Goal: Obtain resource: Download file/media

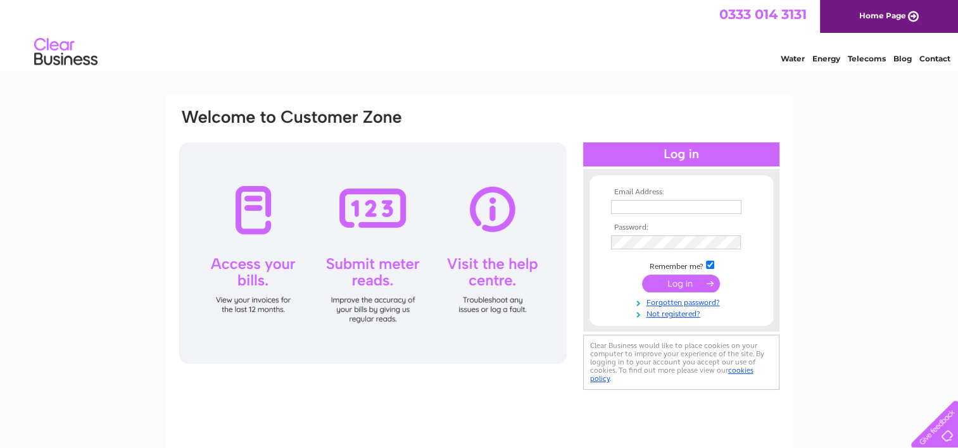
type input "longsidefootball@freeolamail.com"
click at [684, 284] on input "submit" at bounding box center [681, 284] width 78 height 18
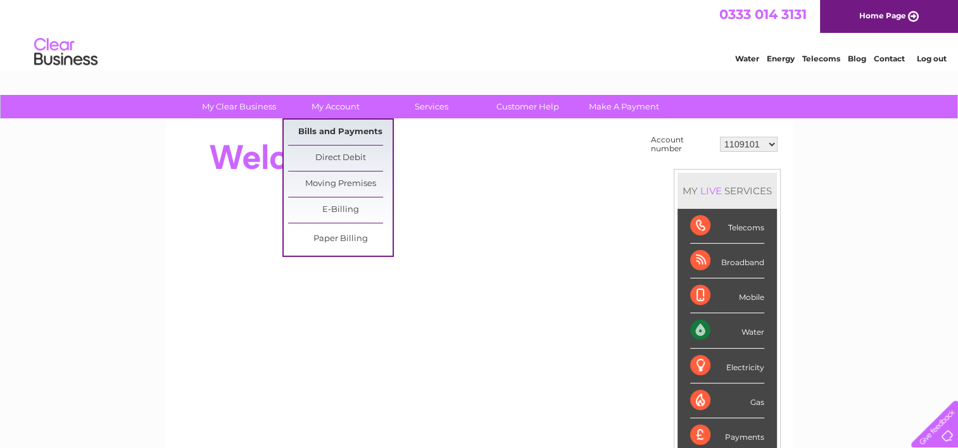
click at [349, 129] on link "Bills and Payments" at bounding box center [340, 132] width 104 height 25
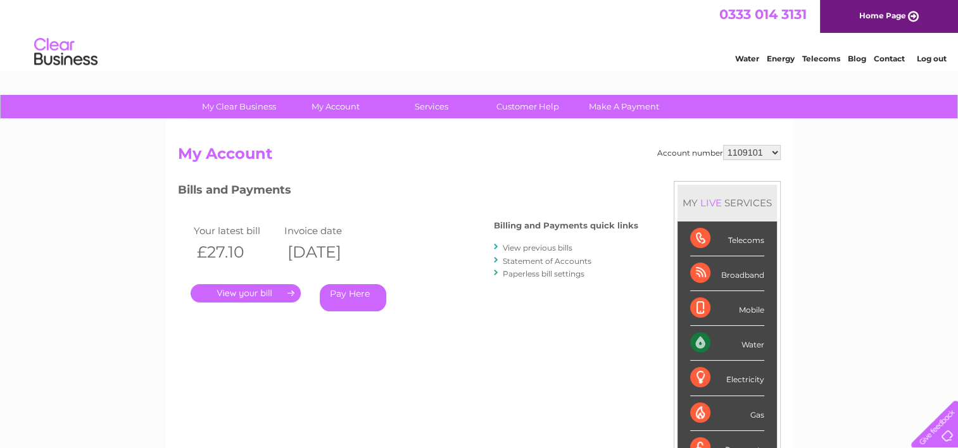
click at [261, 289] on link "." at bounding box center [246, 293] width 110 height 18
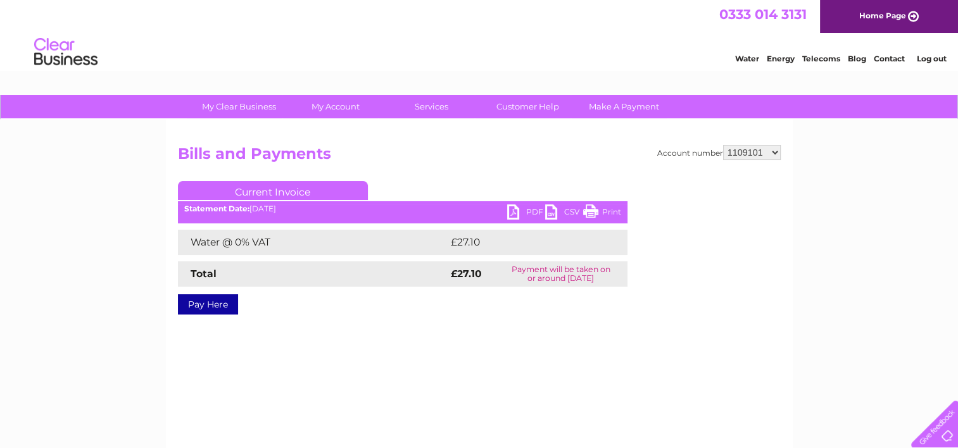
click at [512, 213] on link "PDF" at bounding box center [526, 214] width 38 height 18
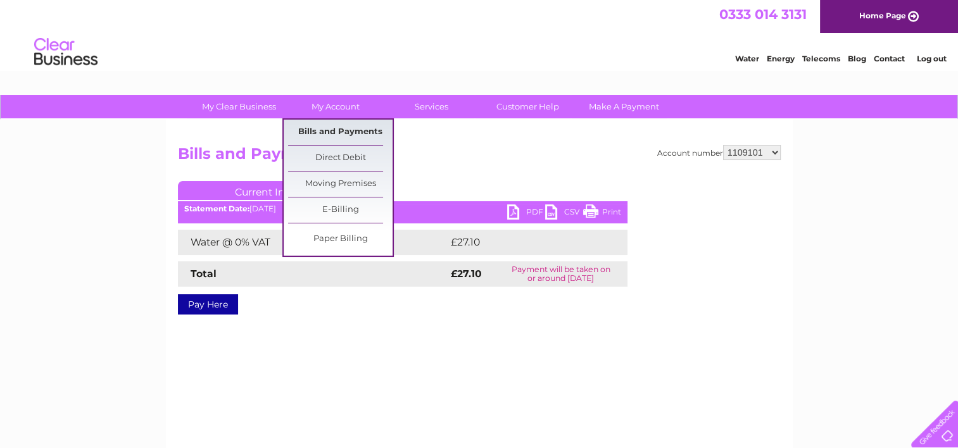
click at [339, 127] on link "Bills and Payments" at bounding box center [340, 132] width 104 height 25
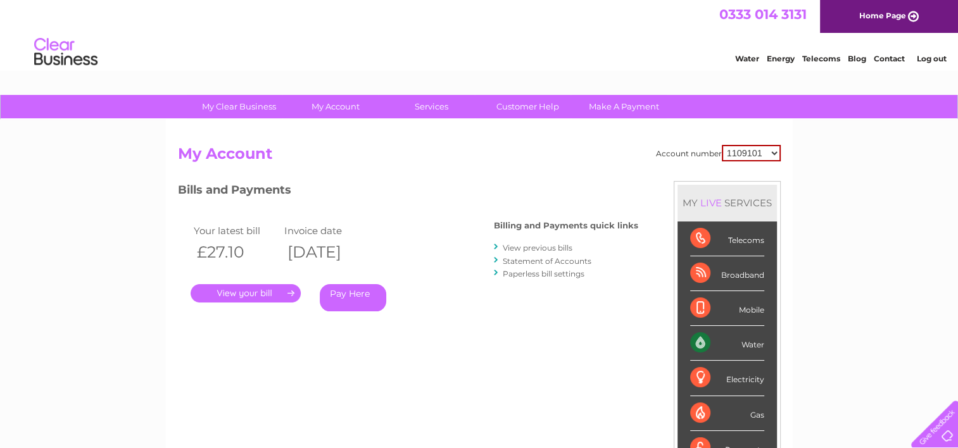
click at [554, 249] on link "View previous bills" at bounding box center [538, 247] width 70 height 9
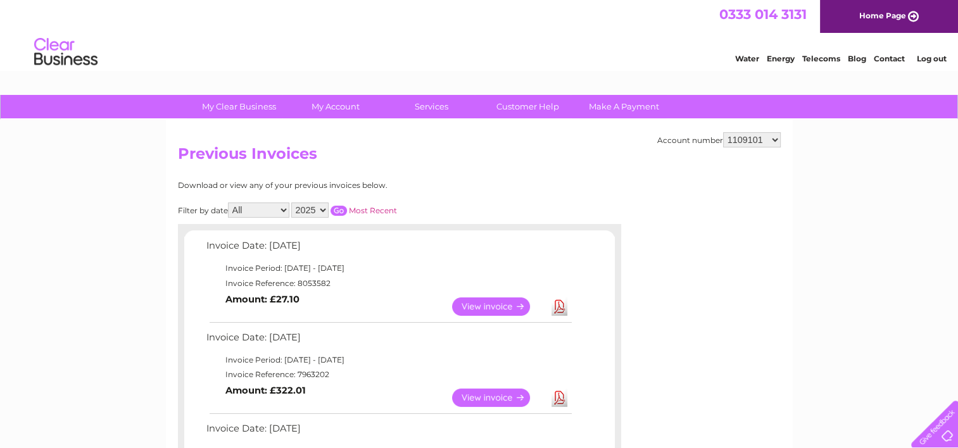
click at [480, 400] on link "View" at bounding box center [498, 398] width 93 height 18
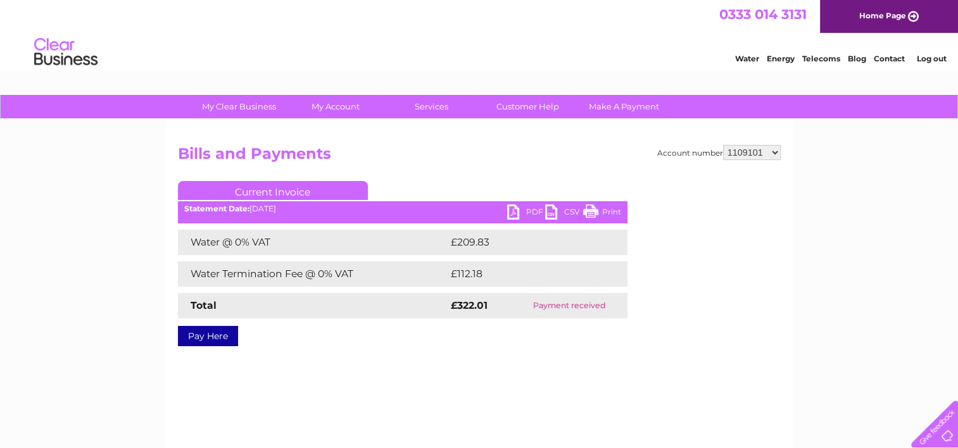
click at [509, 205] on link "PDF" at bounding box center [526, 214] width 38 height 18
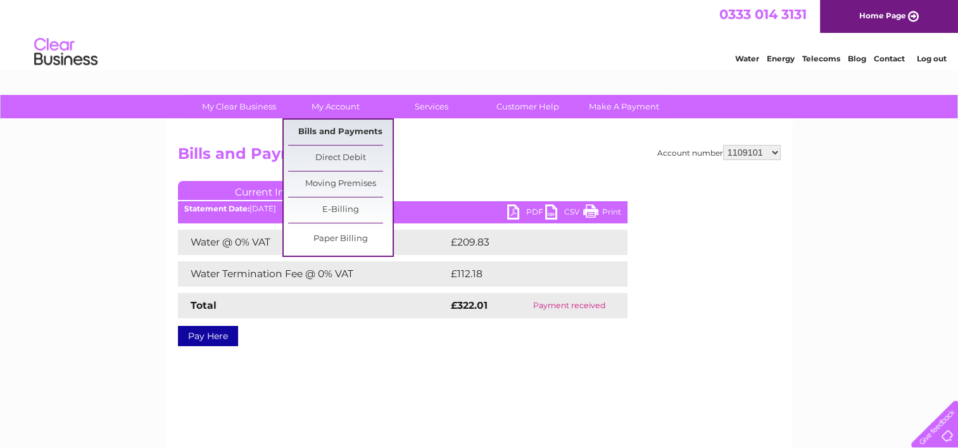
click at [333, 128] on link "Bills and Payments" at bounding box center [340, 132] width 104 height 25
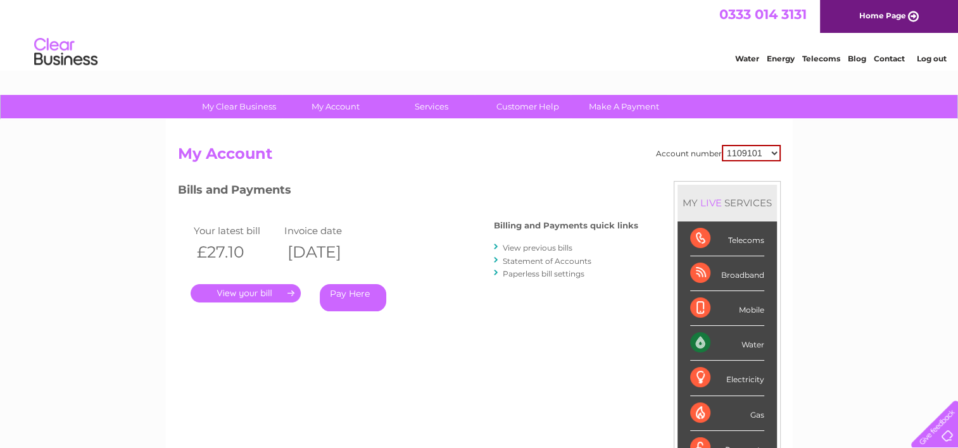
click at [538, 251] on link "View previous bills" at bounding box center [538, 247] width 70 height 9
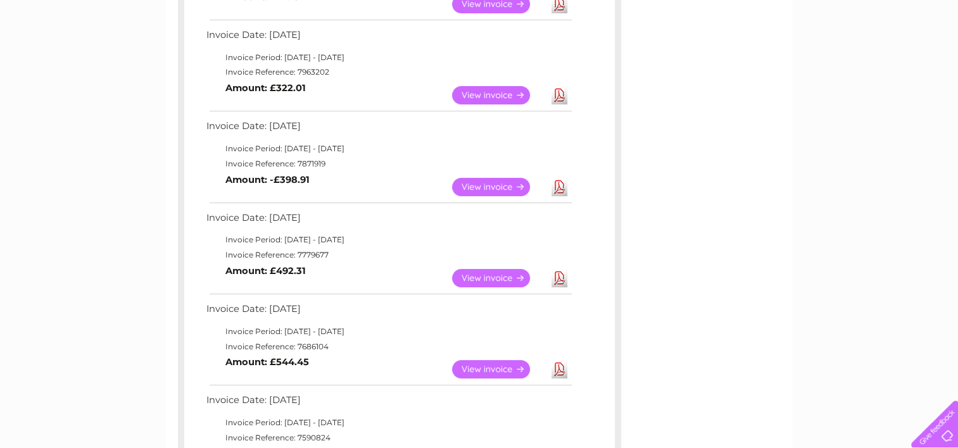
scroll to position [304, 0]
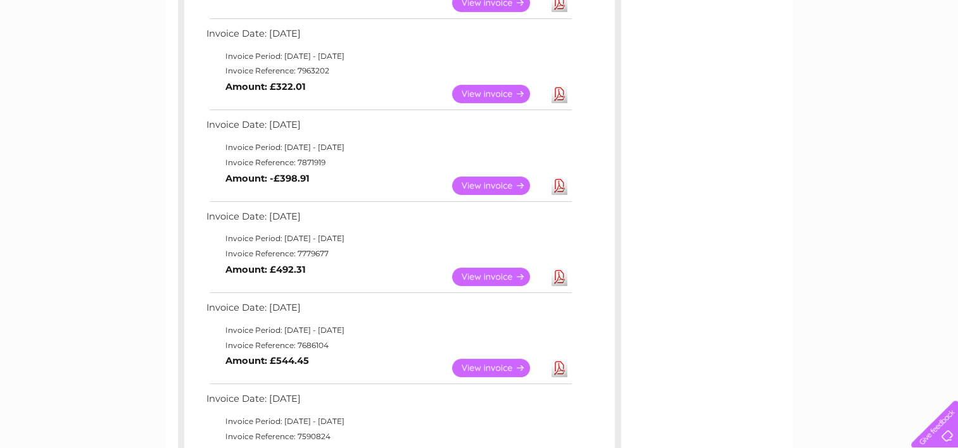
click at [510, 181] on link "View" at bounding box center [498, 186] width 93 height 18
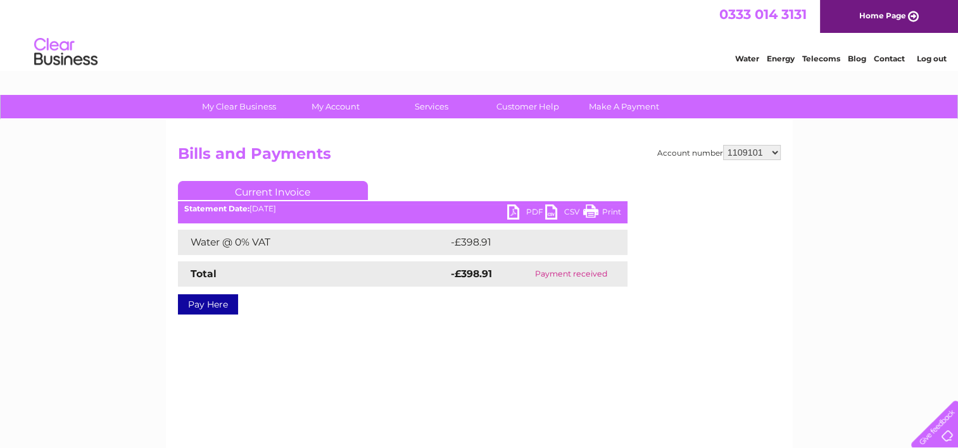
click at [515, 212] on link "PDF" at bounding box center [526, 214] width 38 height 18
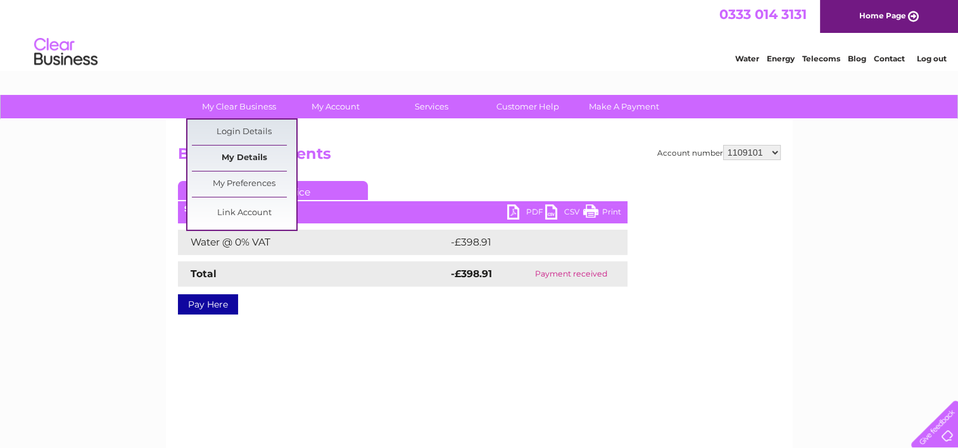
click at [244, 157] on link "My Details" at bounding box center [244, 158] width 104 height 25
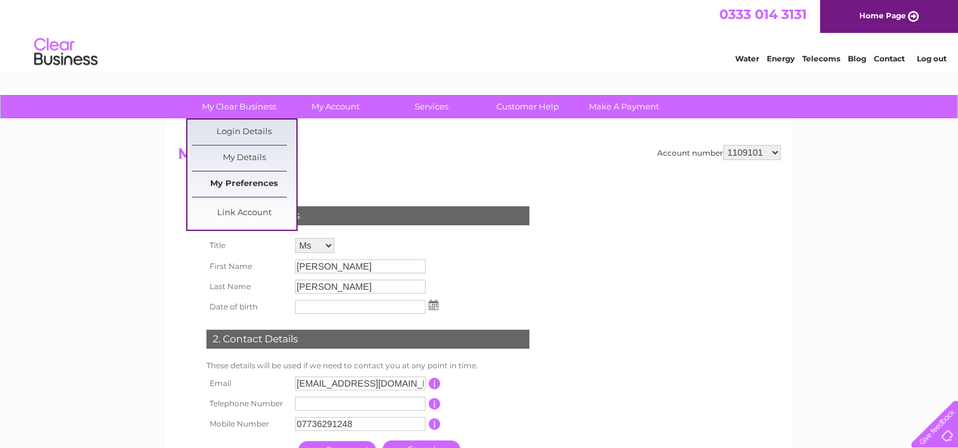
click at [258, 186] on link "My Preferences" at bounding box center [244, 184] width 104 height 25
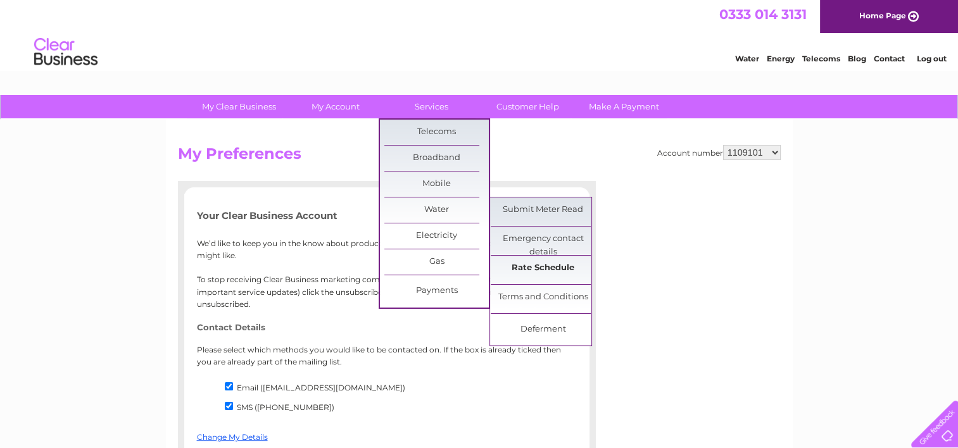
click at [535, 263] on link "Rate Schedule" at bounding box center [543, 268] width 104 height 25
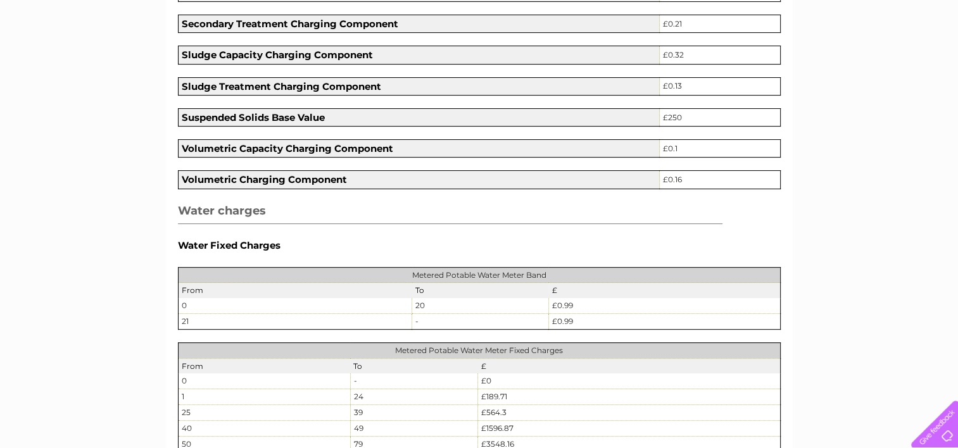
scroll to position [1, 0]
